Goal: Task Accomplishment & Management: Use online tool/utility

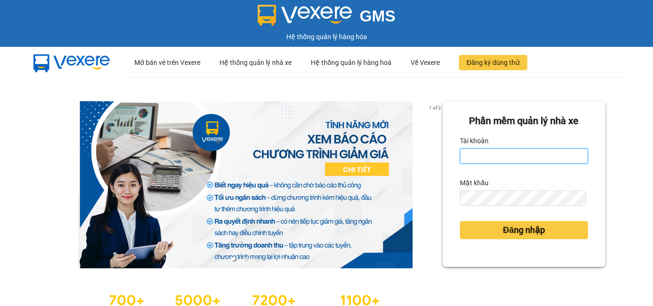
click at [490, 161] on input "Tài khoản" at bounding box center [524, 156] width 128 height 15
type input "phatbt.minhtam"
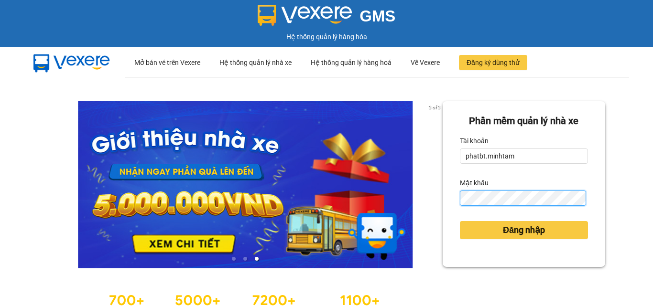
click at [460, 221] on button "Đăng nhập" at bounding box center [524, 230] width 128 height 18
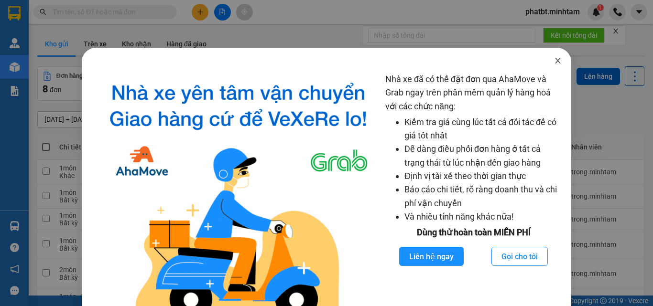
click at [554, 58] on icon "close" at bounding box center [558, 61] width 8 height 8
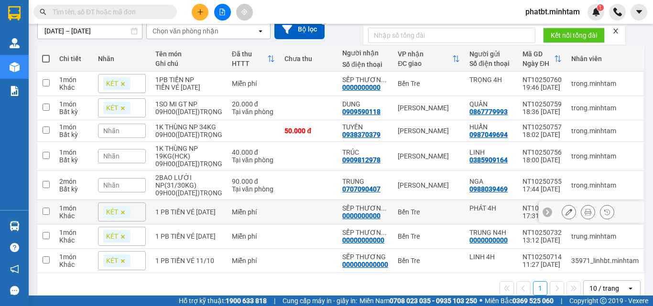
scroll to position [94, 0]
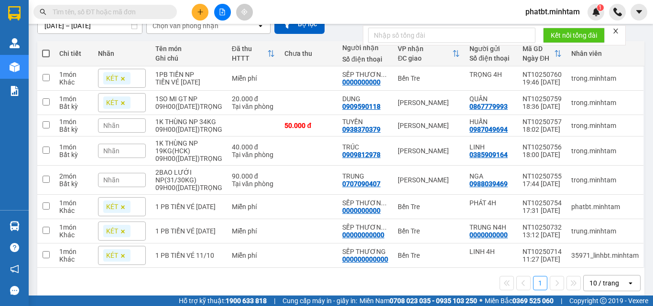
drag, startPoint x: 611, startPoint y: 270, endPoint x: 605, endPoint y: 263, distance: 8.8
click at [611, 279] on div "10 / trang" at bounding box center [605, 284] width 30 height 10
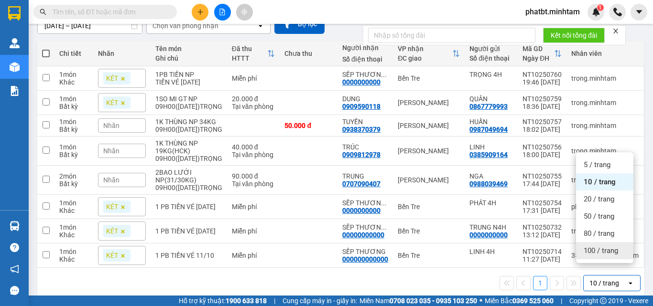
click at [604, 246] on div "100 / trang" at bounding box center [604, 250] width 57 height 17
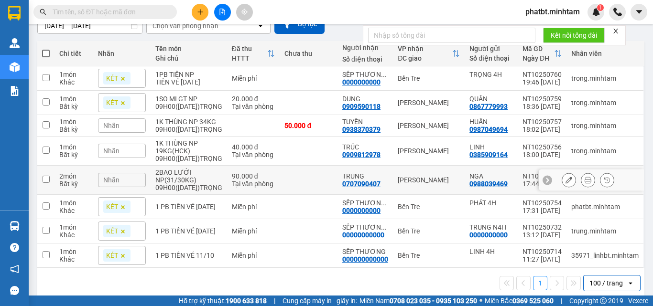
scroll to position [0, 0]
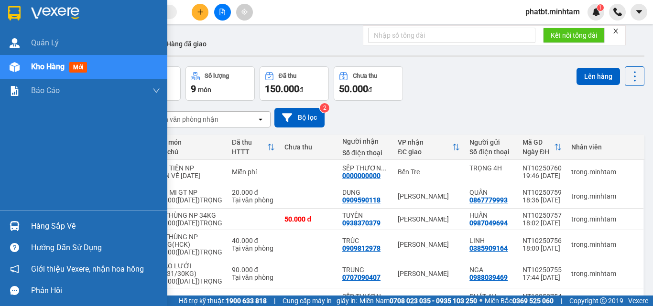
click at [53, 226] on div "Hàng sắp về" at bounding box center [95, 226] width 129 height 14
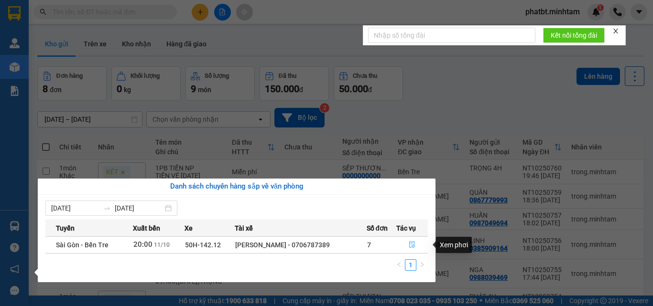
click at [410, 246] on icon "file-done" at bounding box center [412, 244] width 7 height 7
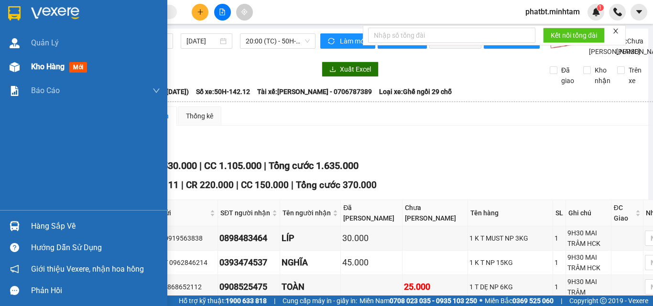
click at [17, 64] on img at bounding box center [15, 67] width 10 height 10
